Goal: Transaction & Acquisition: Purchase product/service

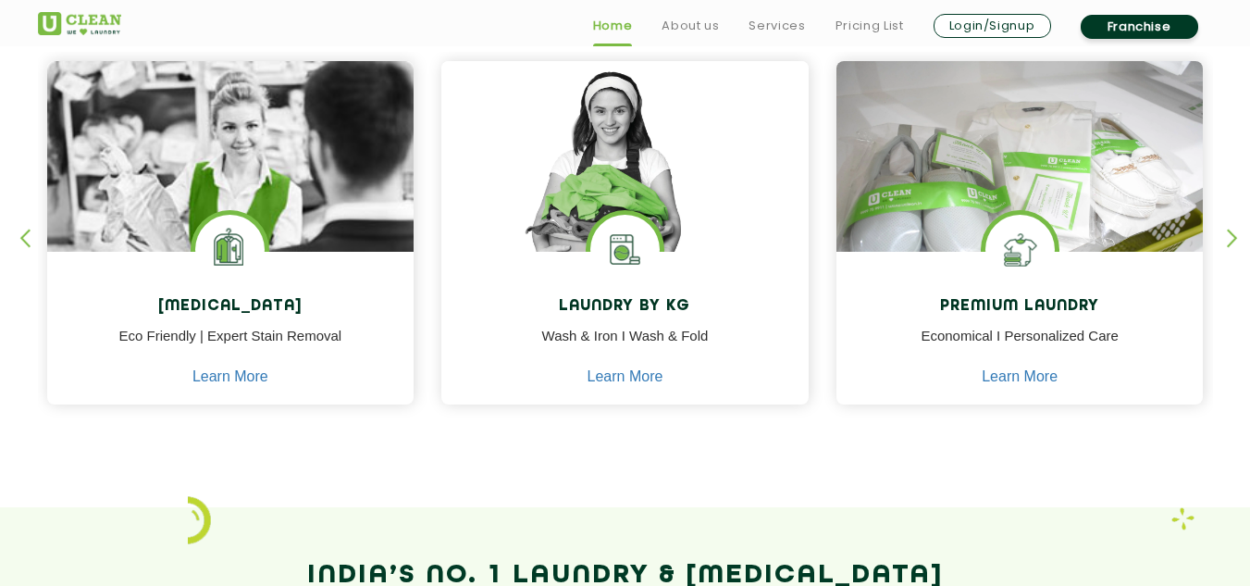
scroll to position [822, 0]
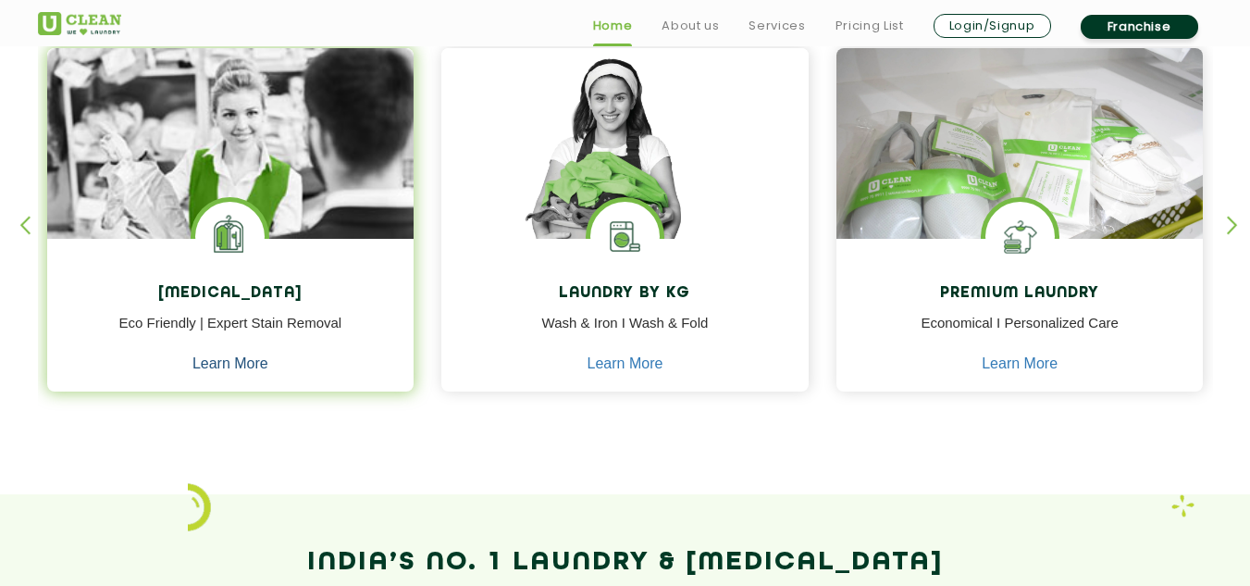
click at [228, 364] on link "Learn More" at bounding box center [230, 363] width 76 height 17
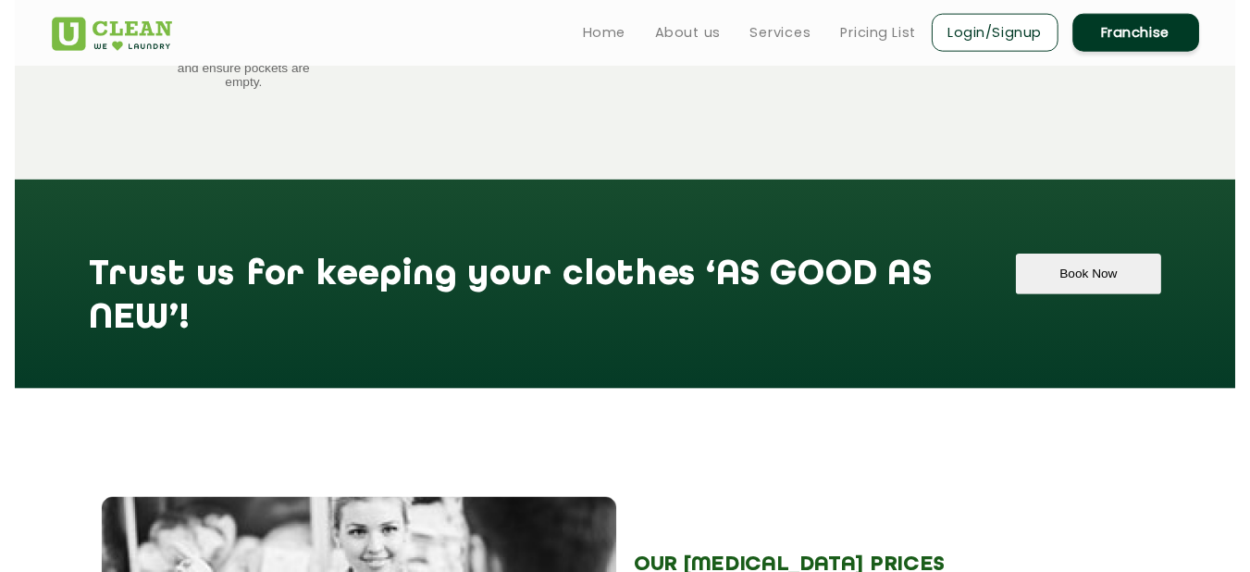
scroll to position [1810, 0]
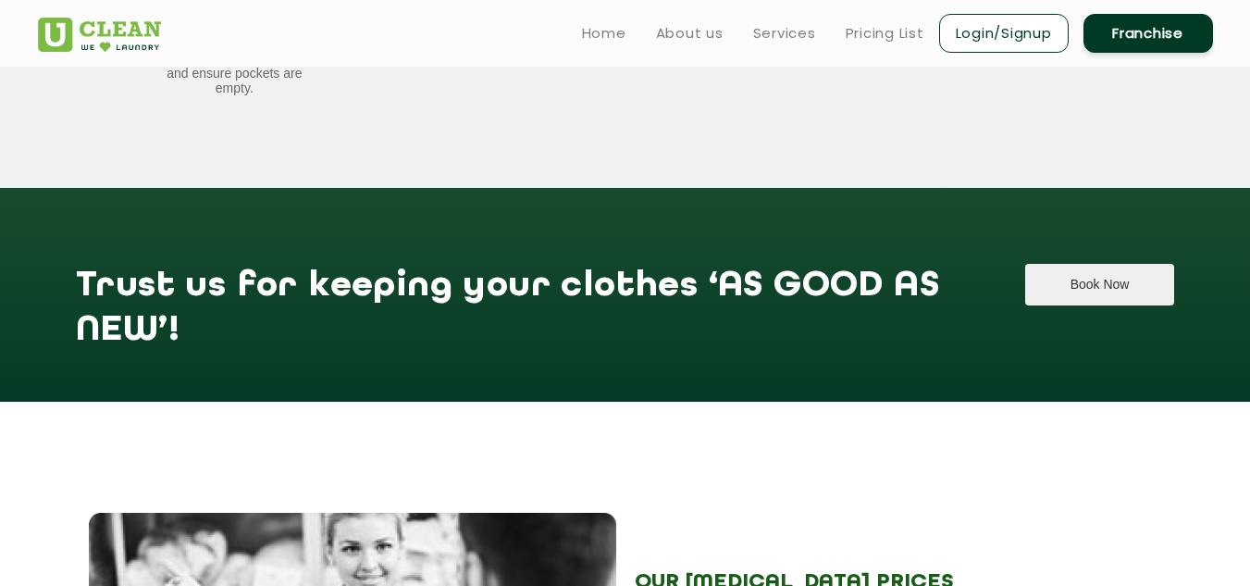
click at [1092, 264] on button "Book Now" at bounding box center [1099, 285] width 149 height 42
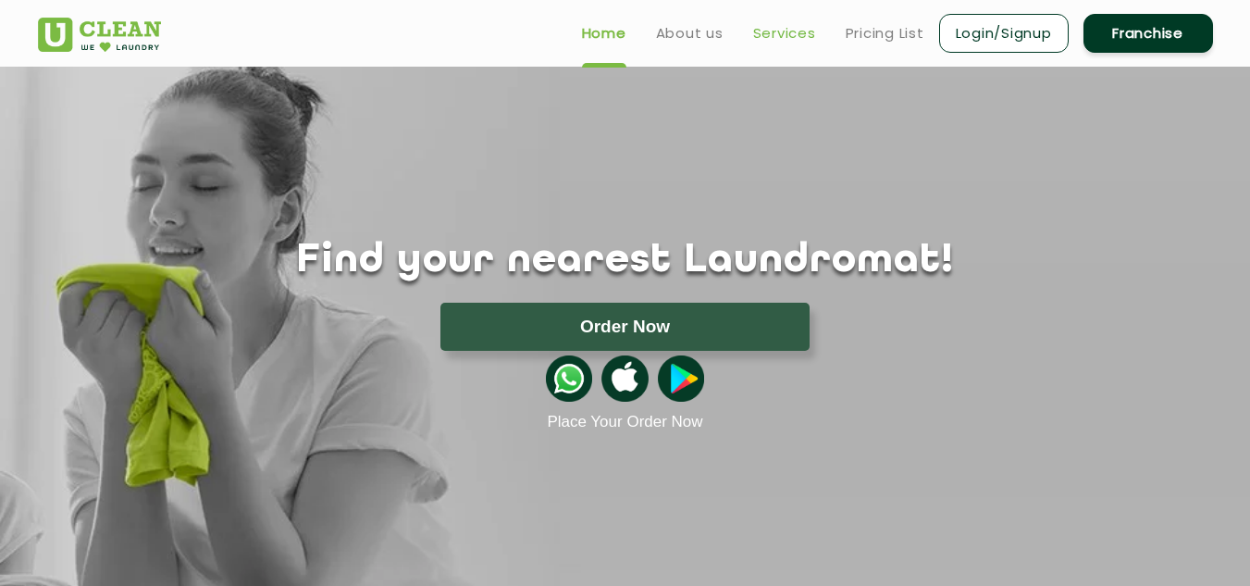
click at [765, 30] on link "Services" at bounding box center [784, 33] width 63 height 22
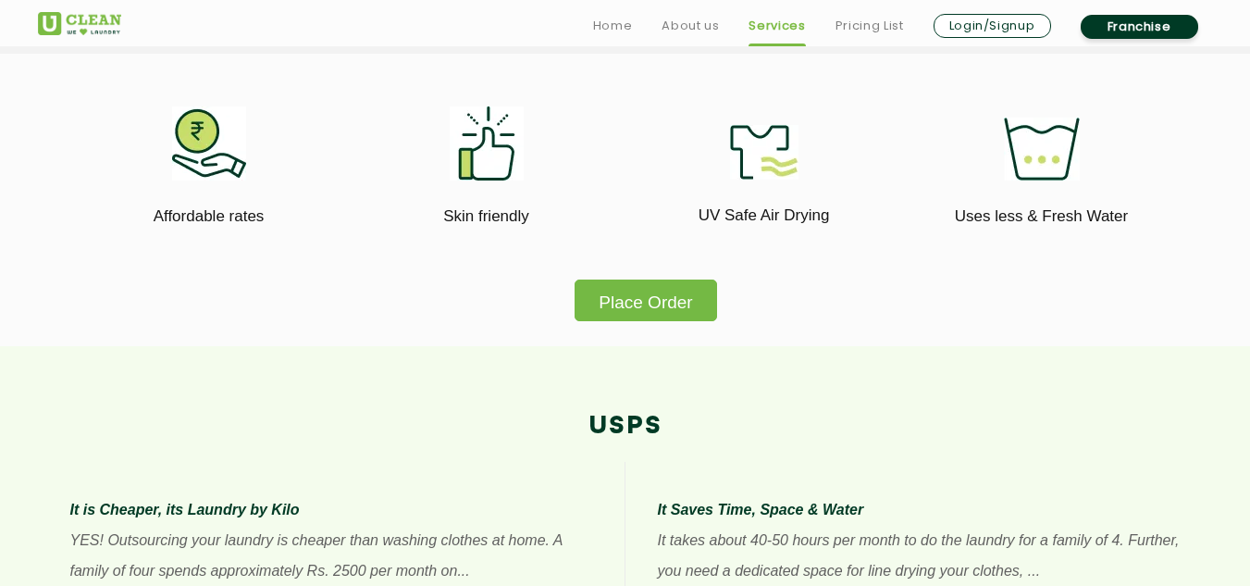
scroll to position [1085, 0]
click at [652, 297] on button "Place Order" at bounding box center [646, 300] width 142 height 42
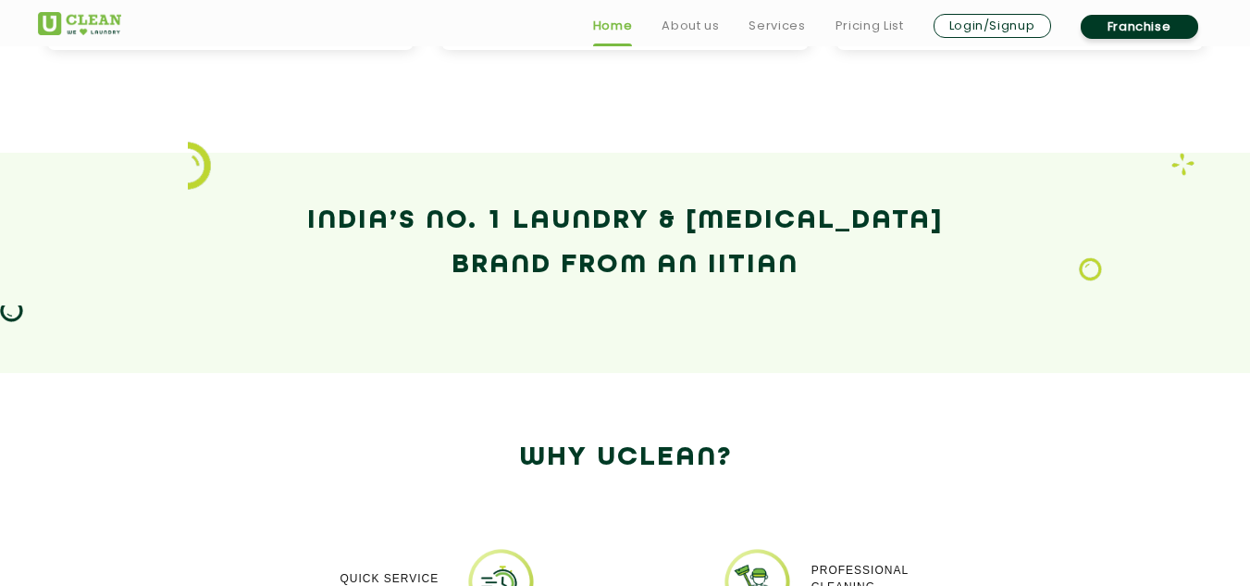
scroll to position [1207, 0]
